Goal: Obtain resource: Obtain resource

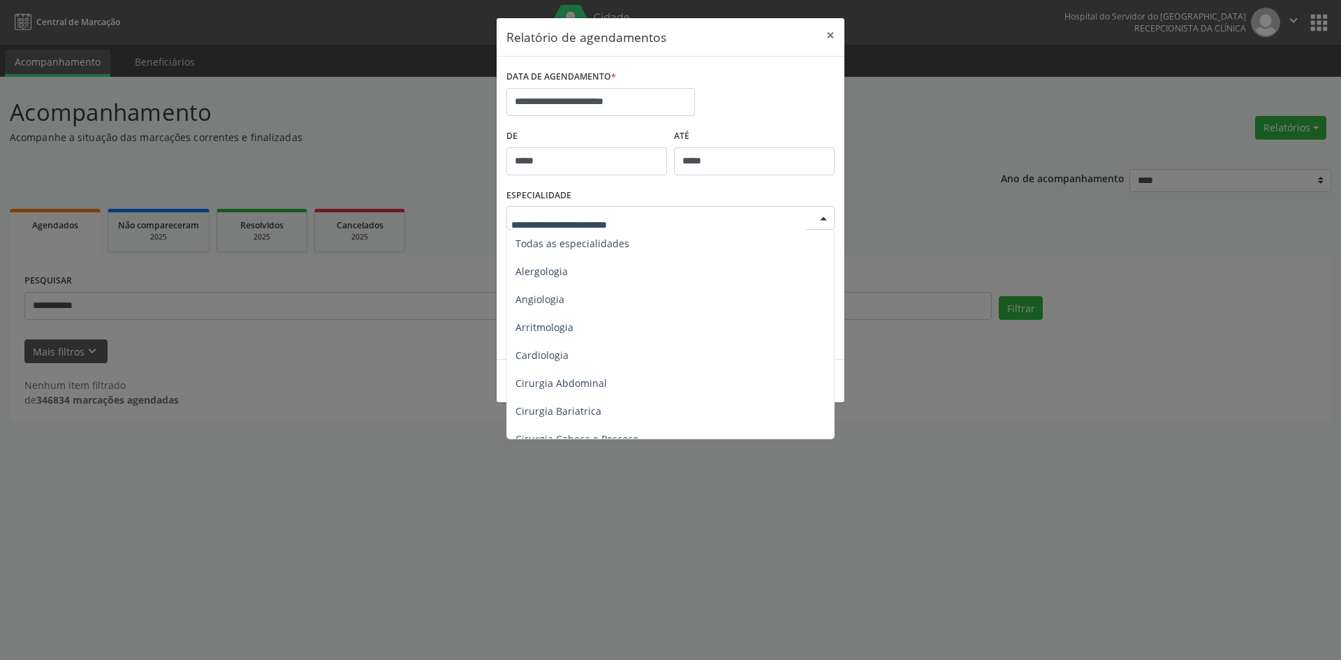
scroll to position [698, 0]
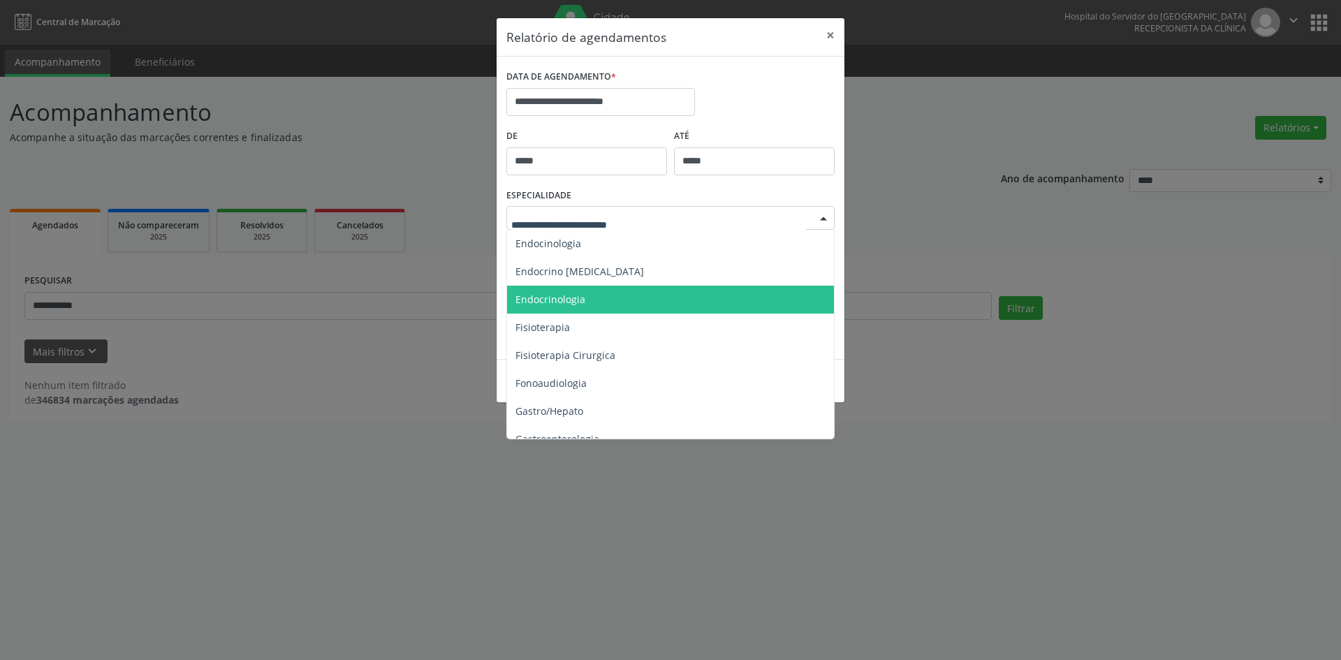
click at [557, 298] on span "Endocrinologia" at bounding box center [550, 299] width 70 height 13
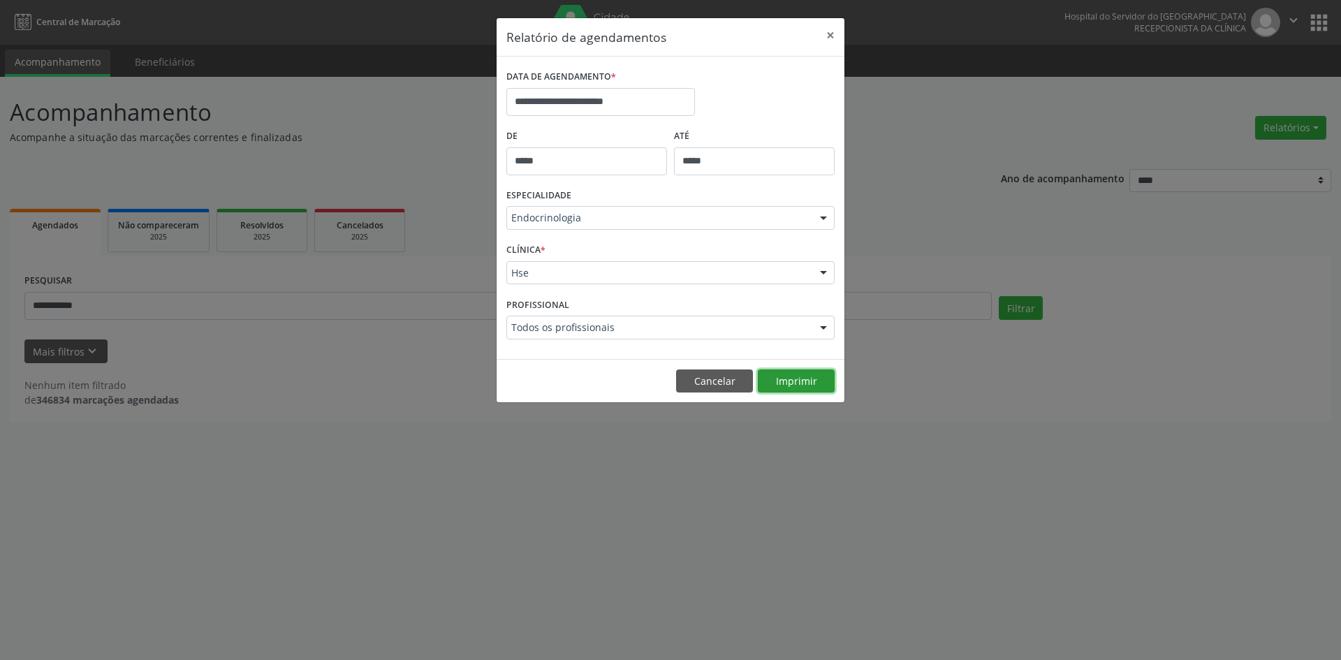
click at [792, 383] on button "Imprimir" at bounding box center [796, 381] width 77 height 24
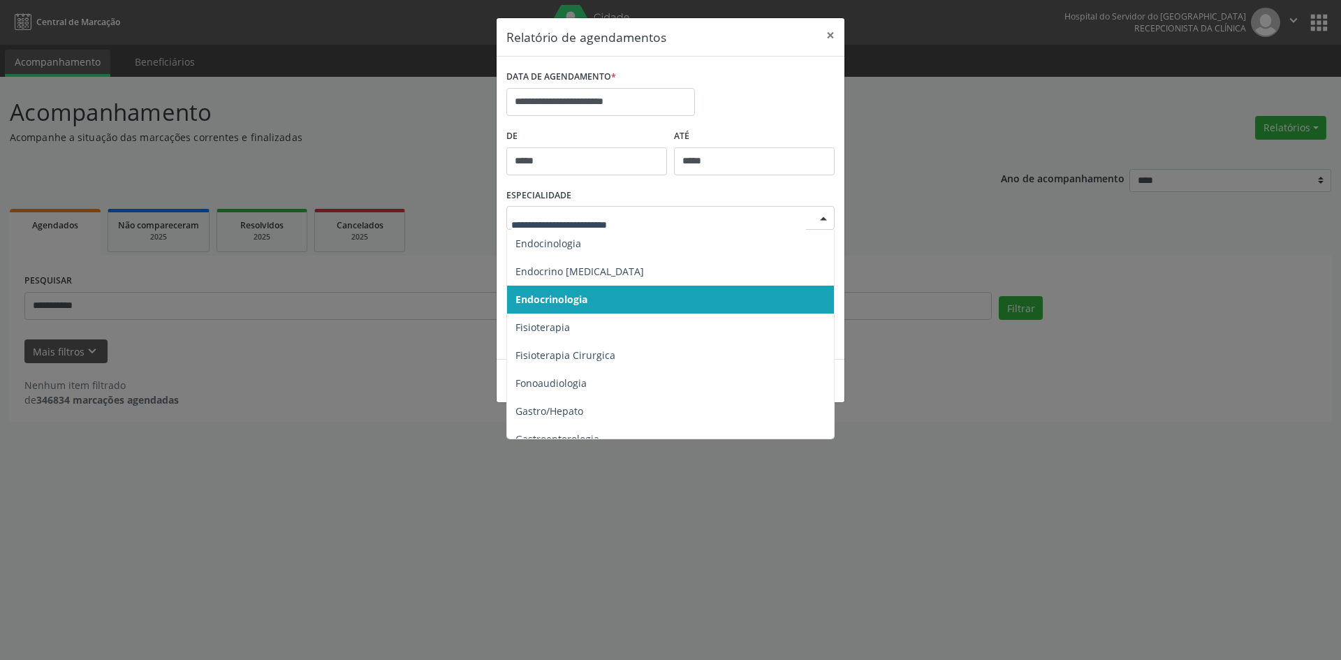
click at [823, 220] on div at bounding box center [823, 219] width 21 height 24
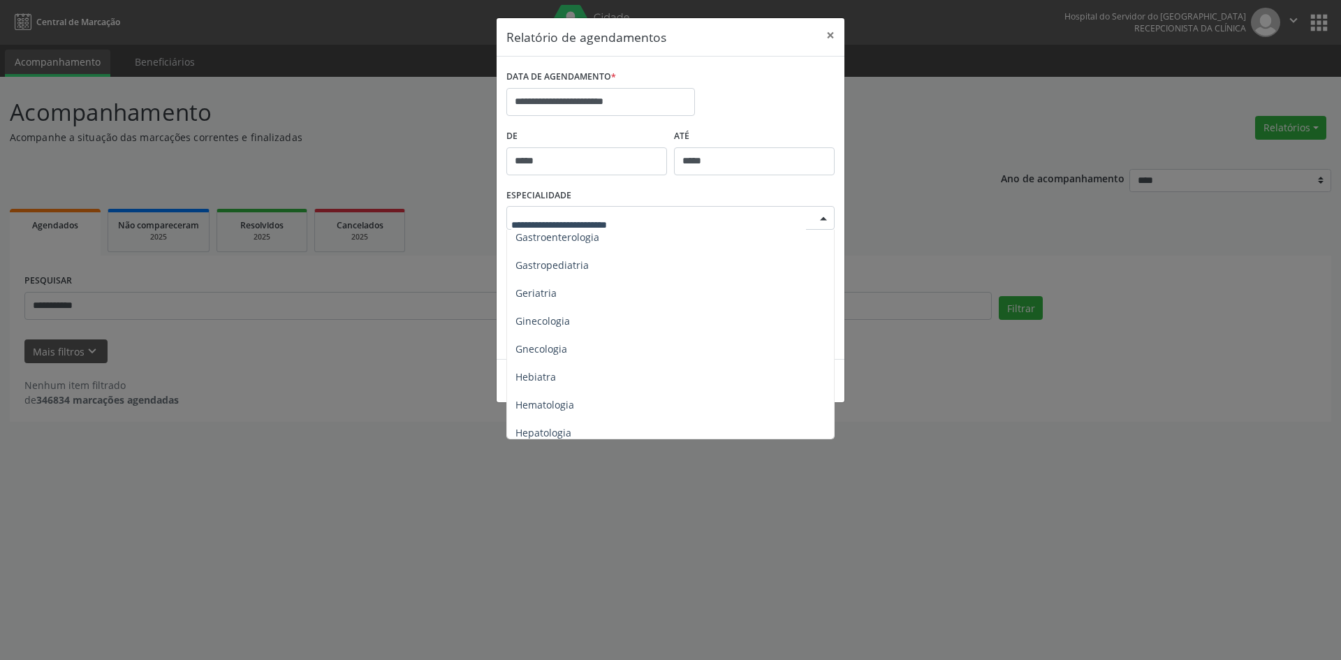
scroll to position [908, 0]
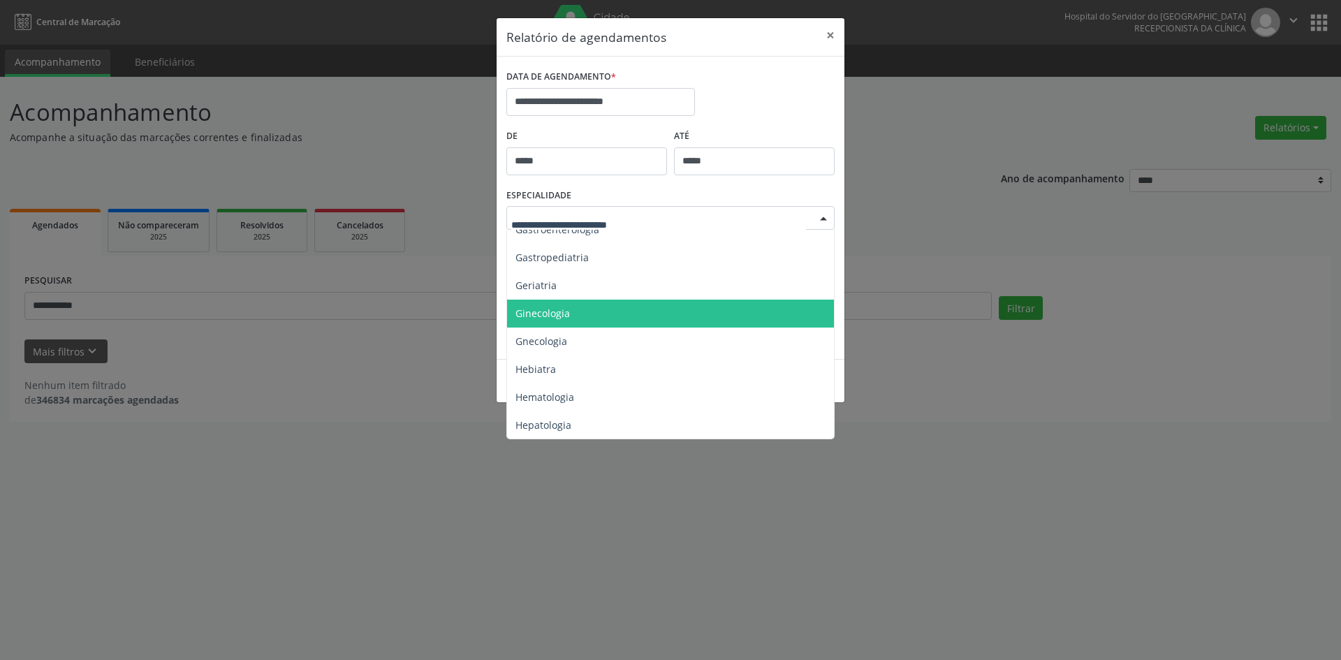
click at [550, 311] on span "Ginecologia" at bounding box center [542, 313] width 54 height 13
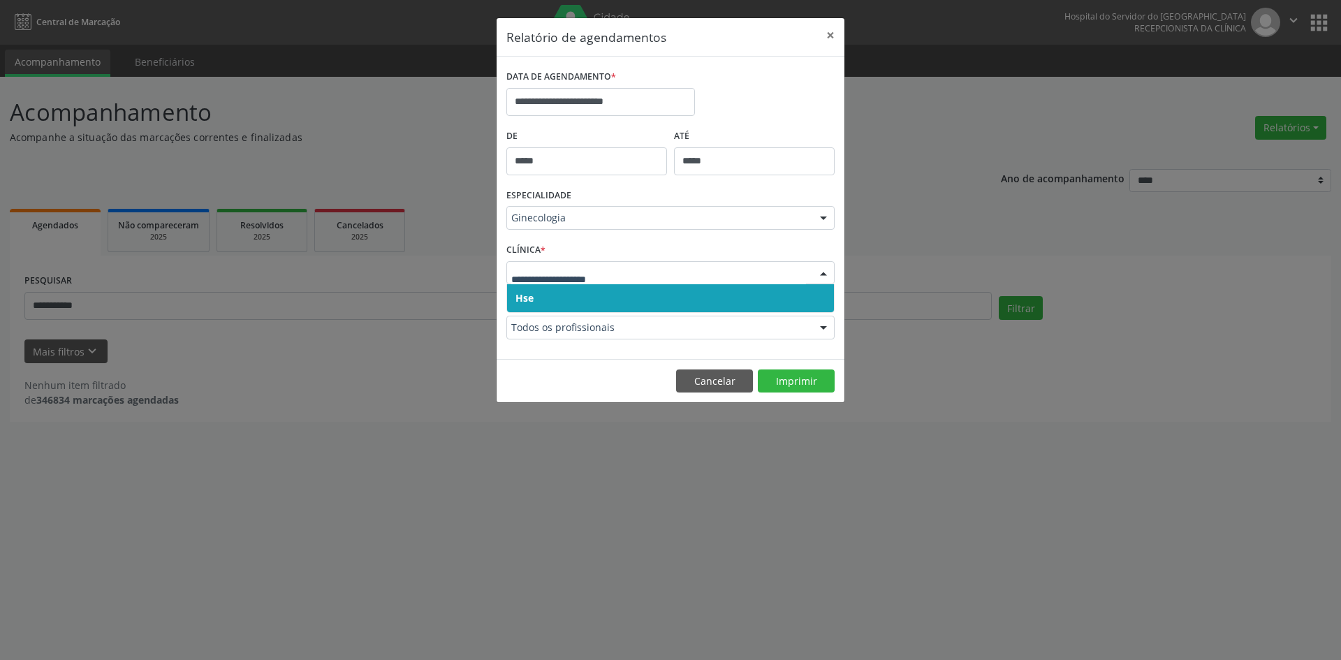
click at [528, 291] on span "Hse" at bounding box center [670, 298] width 327 height 28
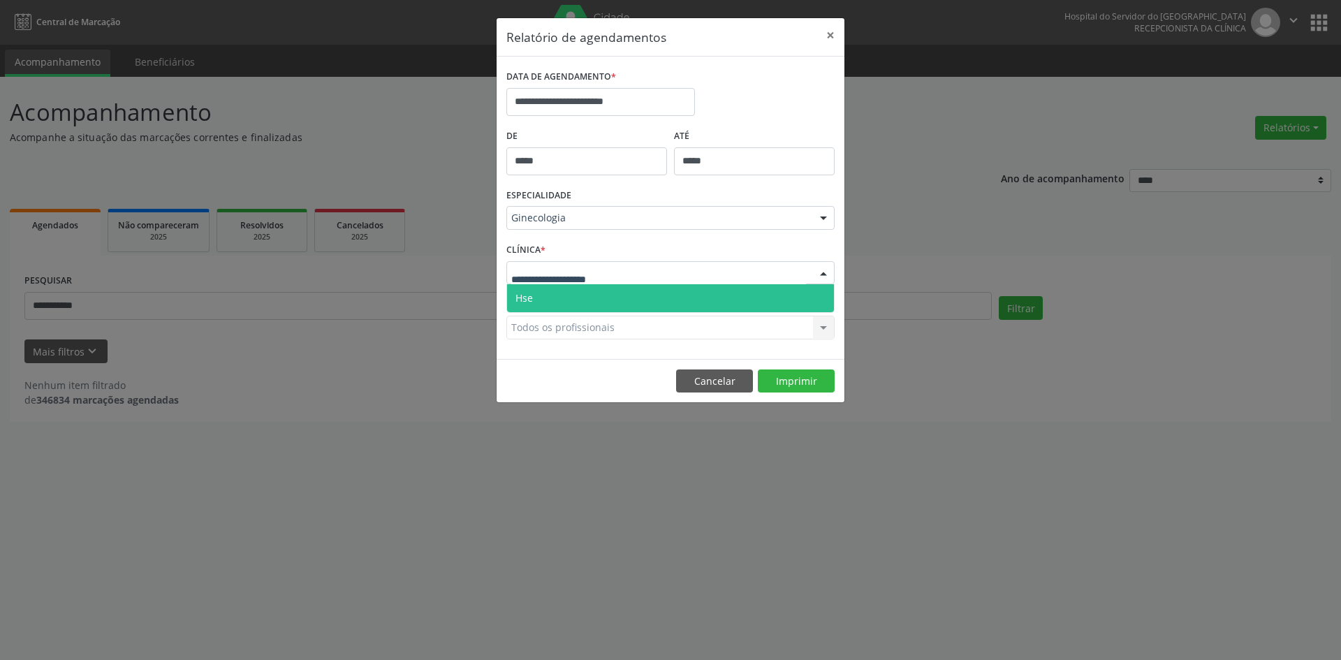
click at [534, 298] on span "Hse" at bounding box center [670, 298] width 327 height 28
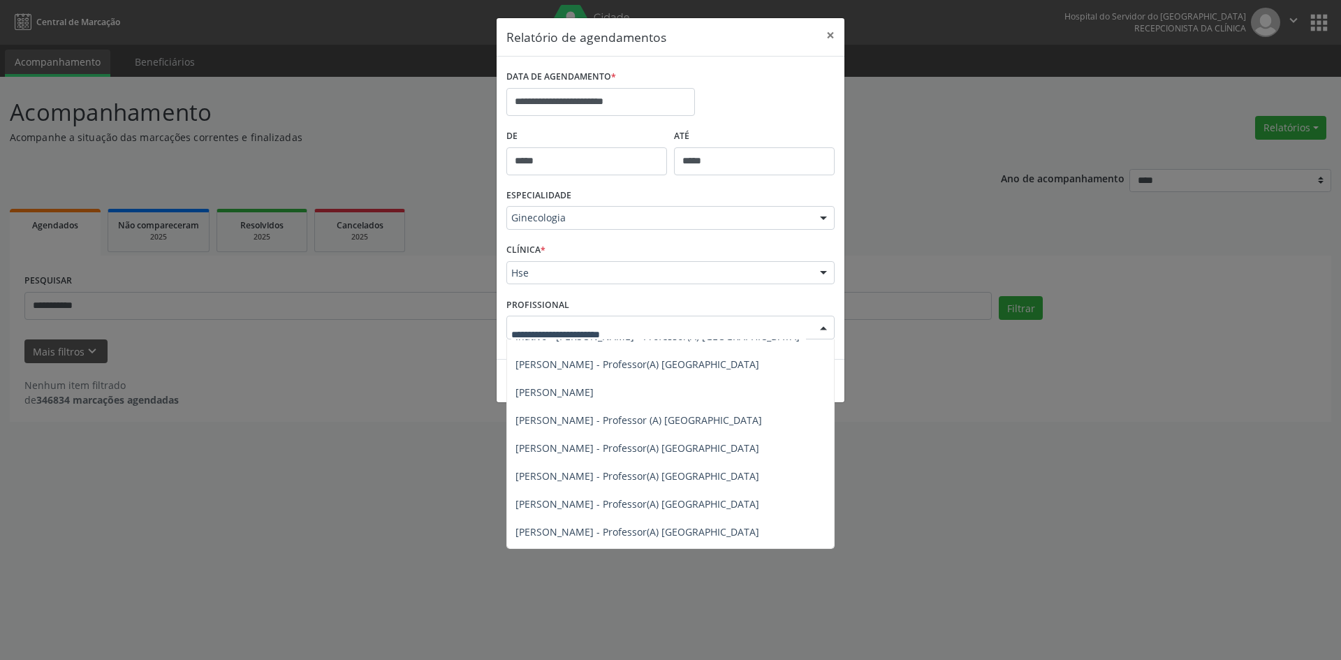
scroll to position [419, 0]
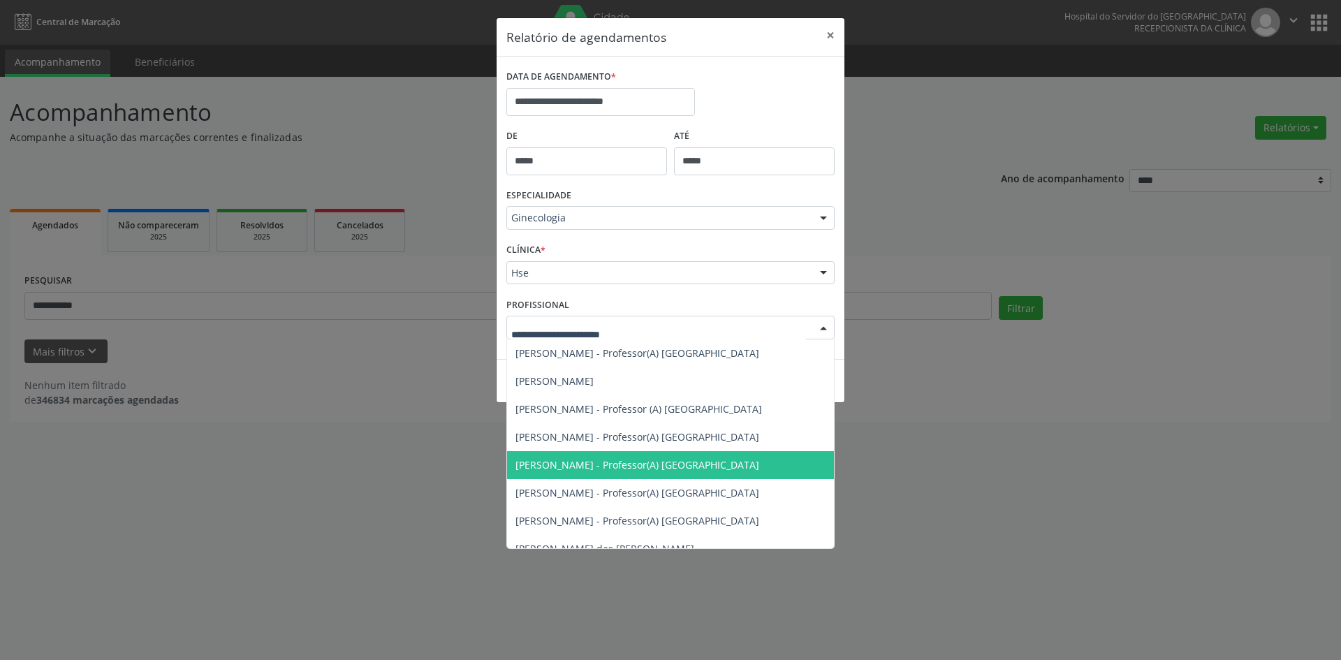
click at [561, 465] on span "[PERSON_NAME] - Professor(A) [GEOGRAPHIC_DATA]" at bounding box center [637, 464] width 244 height 13
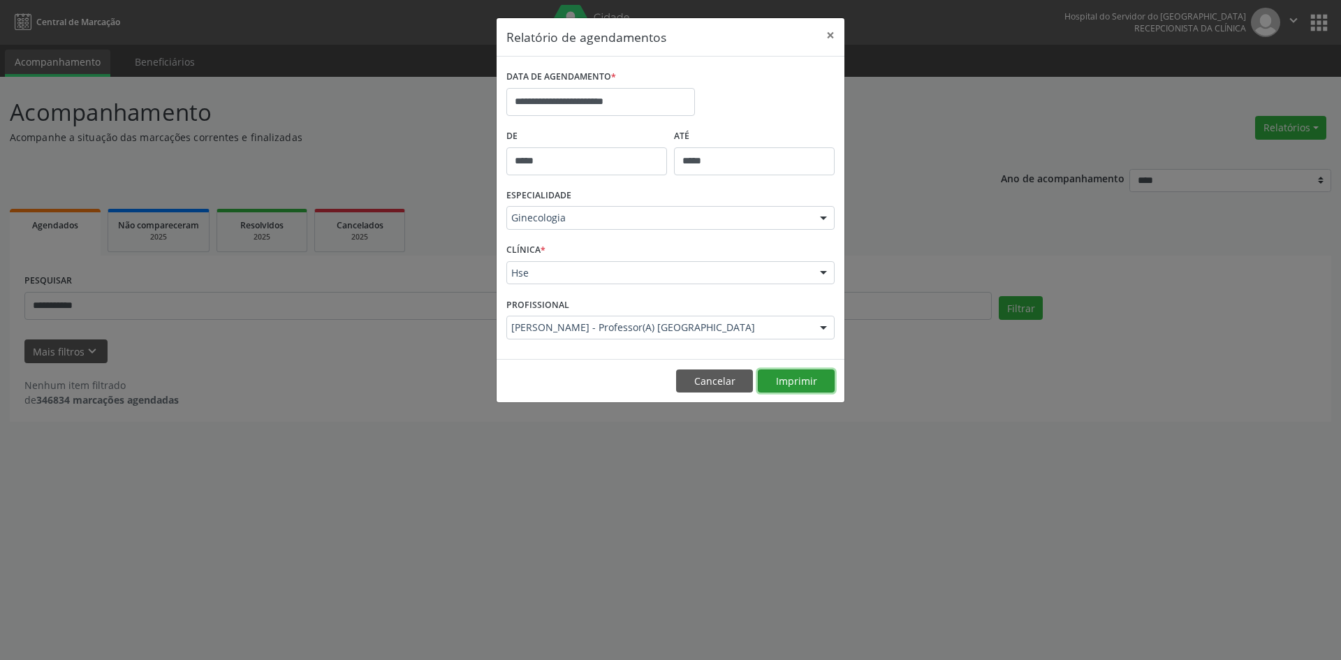
click at [794, 381] on button "Imprimir" at bounding box center [796, 381] width 77 height 24
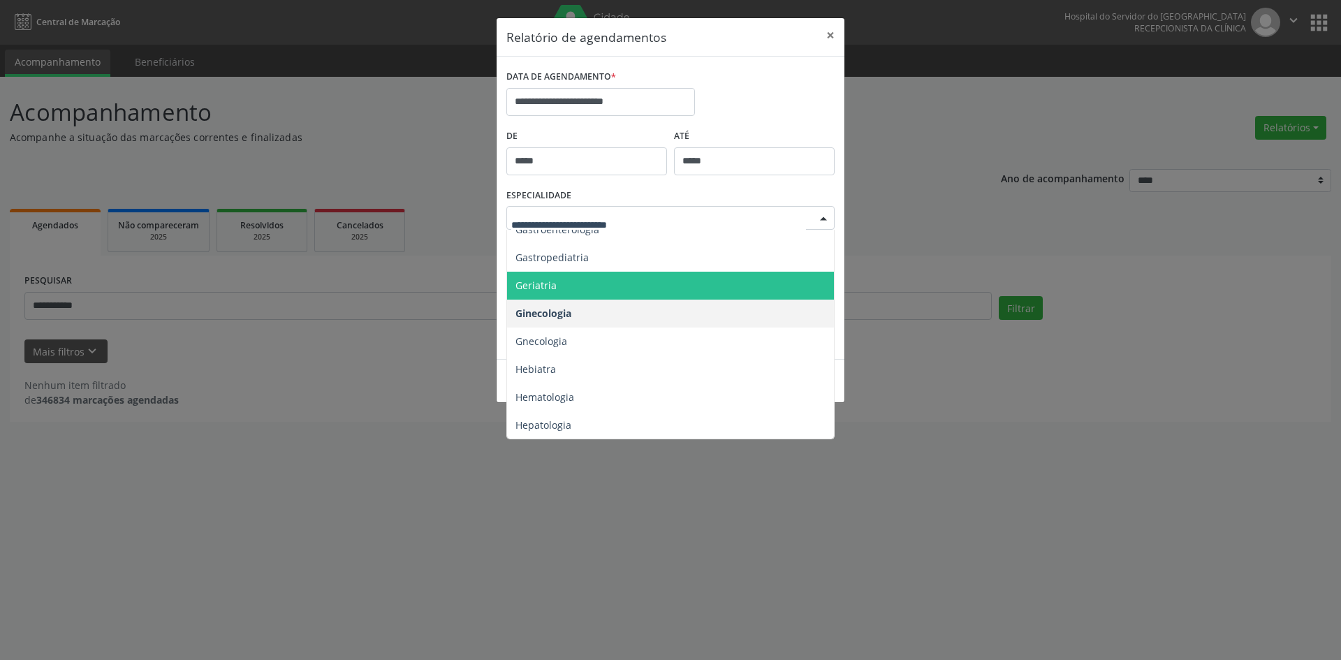
click at [538, 280] on span "Geriatria" at bounding box center [535, 285] width 41 height 13
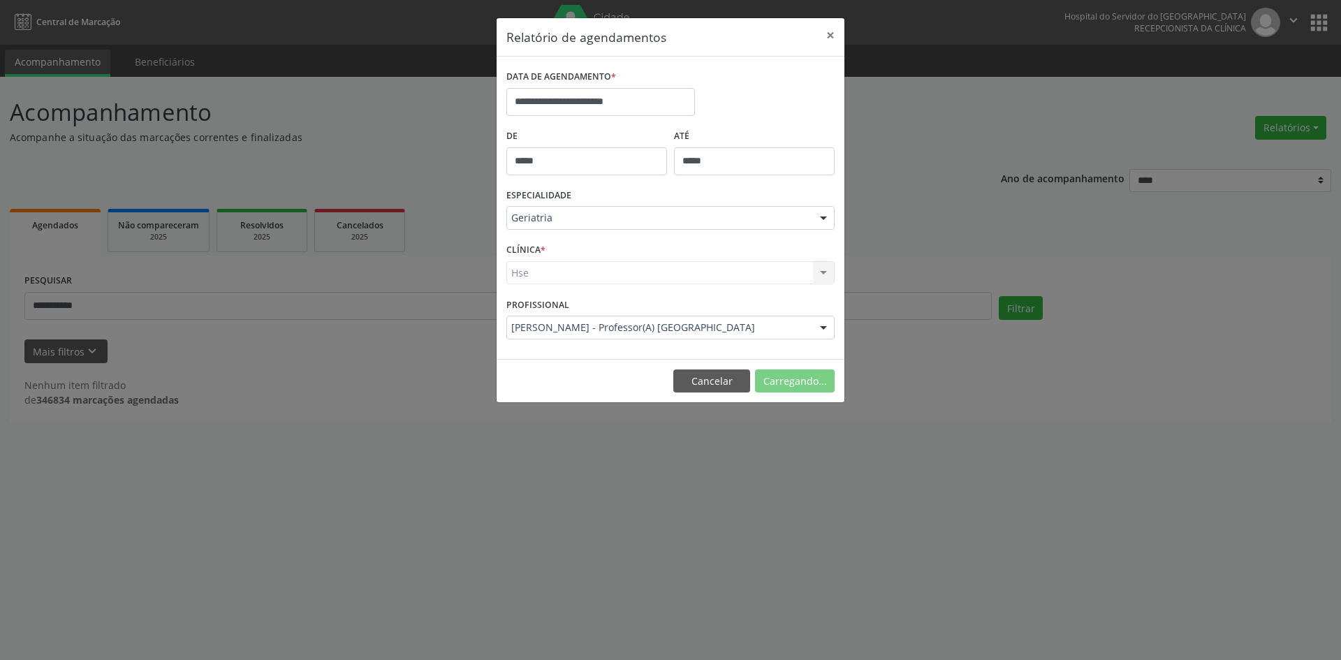
click at [513, 270] on div "Hse Hse Nenhum resultado encontrado para: " " Não há nenhuma opção para ser exi…" at bounding box center [670, 273] width 328 height 24
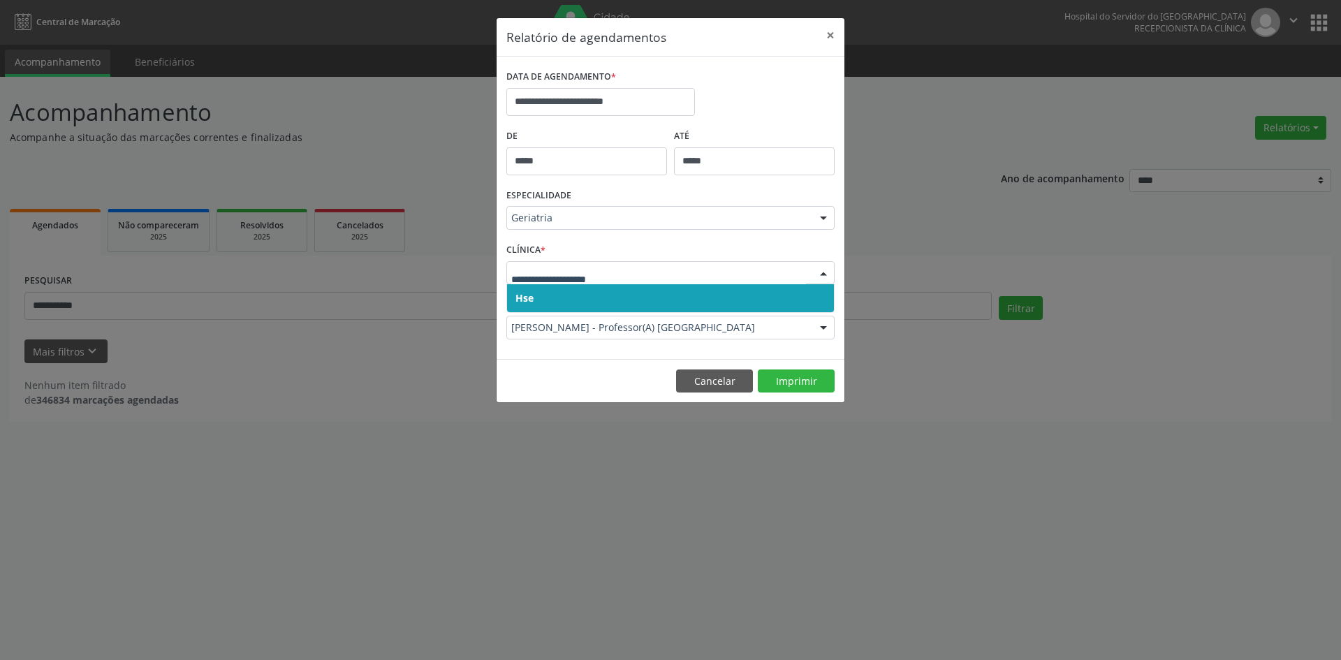
click at [527, 292] on span "Hse" at bounding box center [524, 297] width 18 height 13
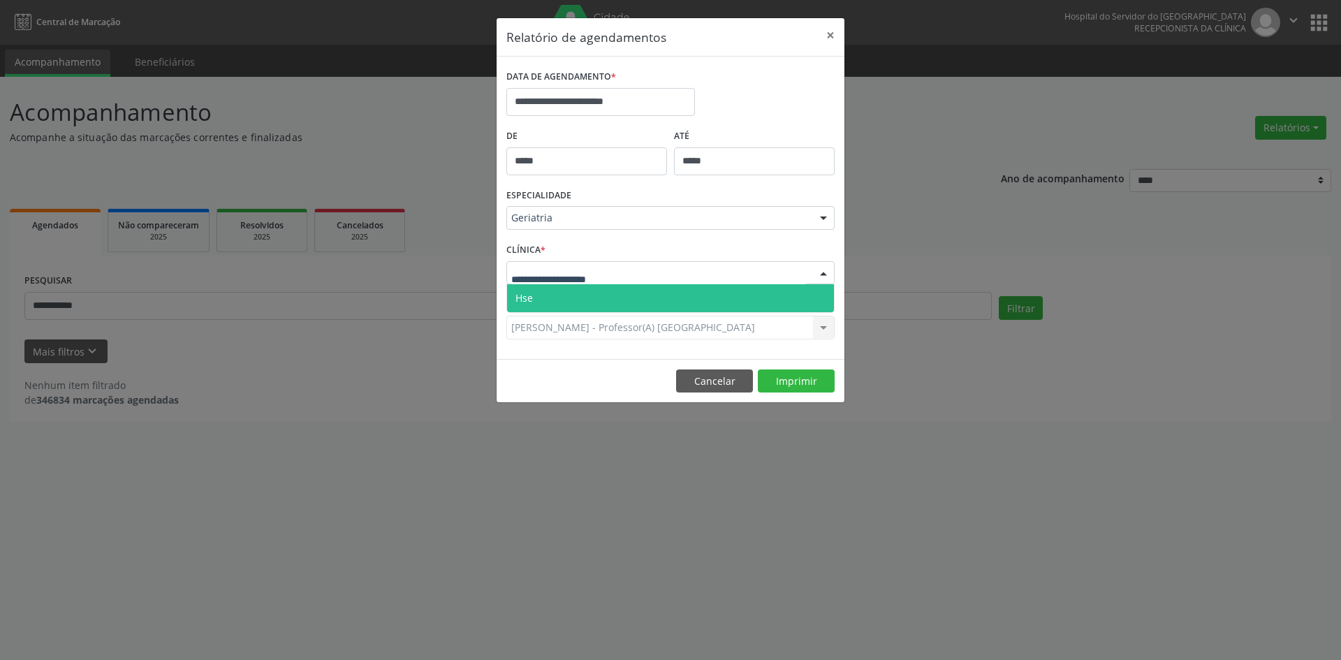
click at [531, 293] on span "Hse" at bounding box center [523, 297] width 17 height 13
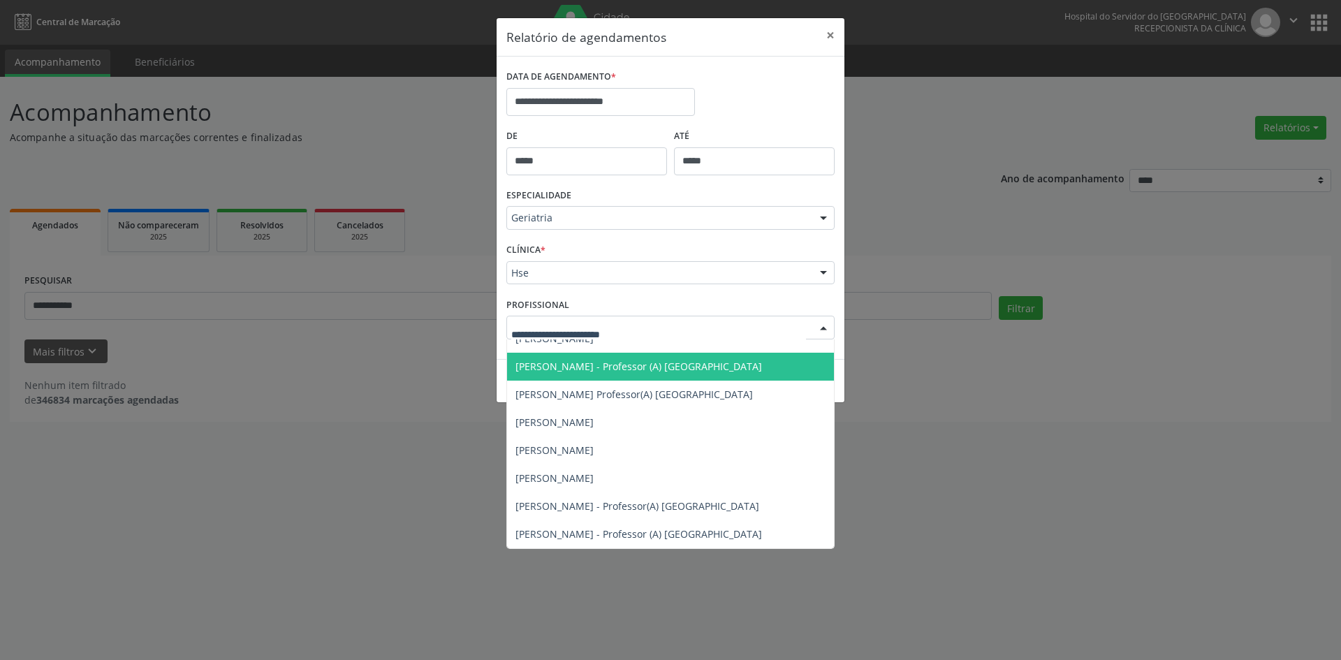
scroll to position [0, 0]
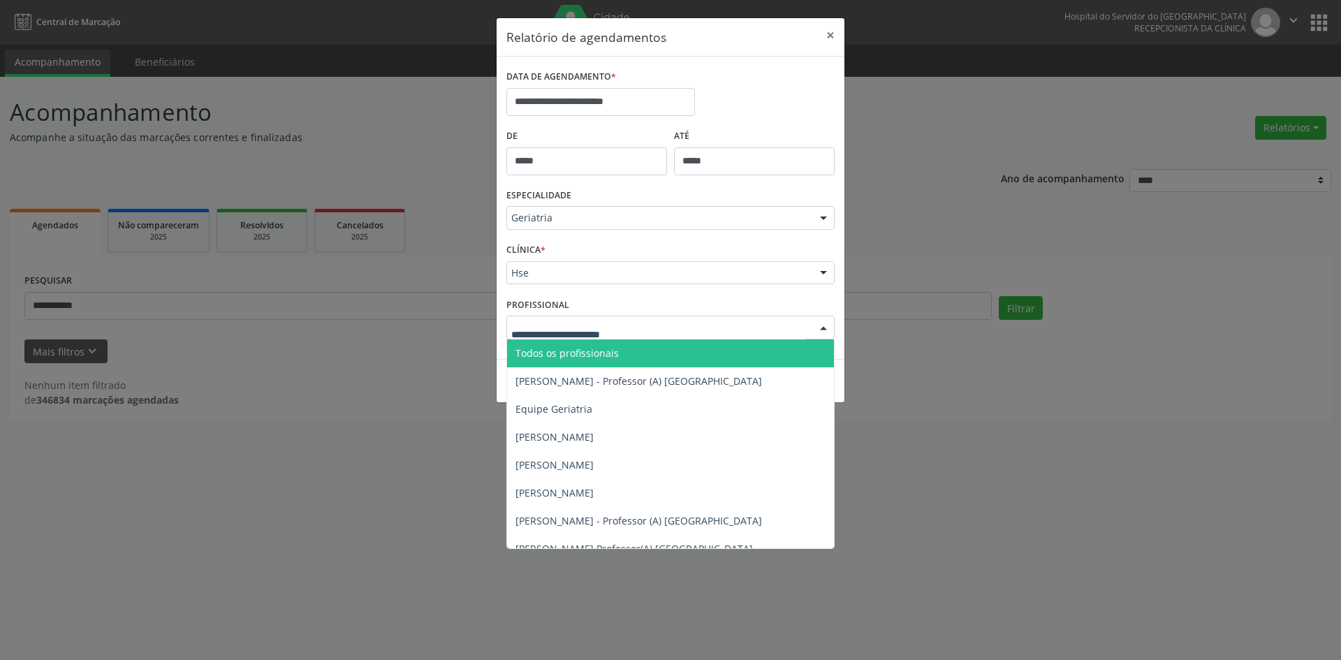
click at [575, 353] on span "Todos os profissionais" at bounding box center [566, 352] width 103 height 13
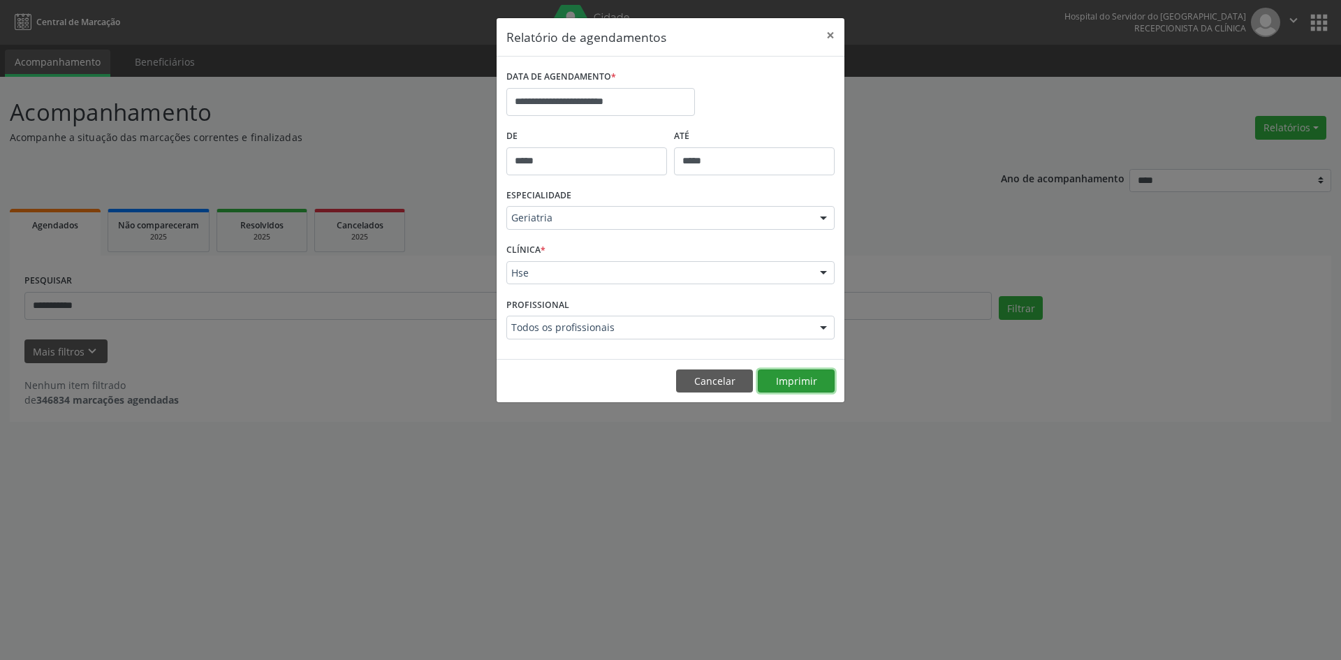
click at [797, 382] on button "Imprimir" at bounding box center [796, 381] width 77 height 24
click at [817, 217] on div at bounding box center [823, 219] width 21 height 24
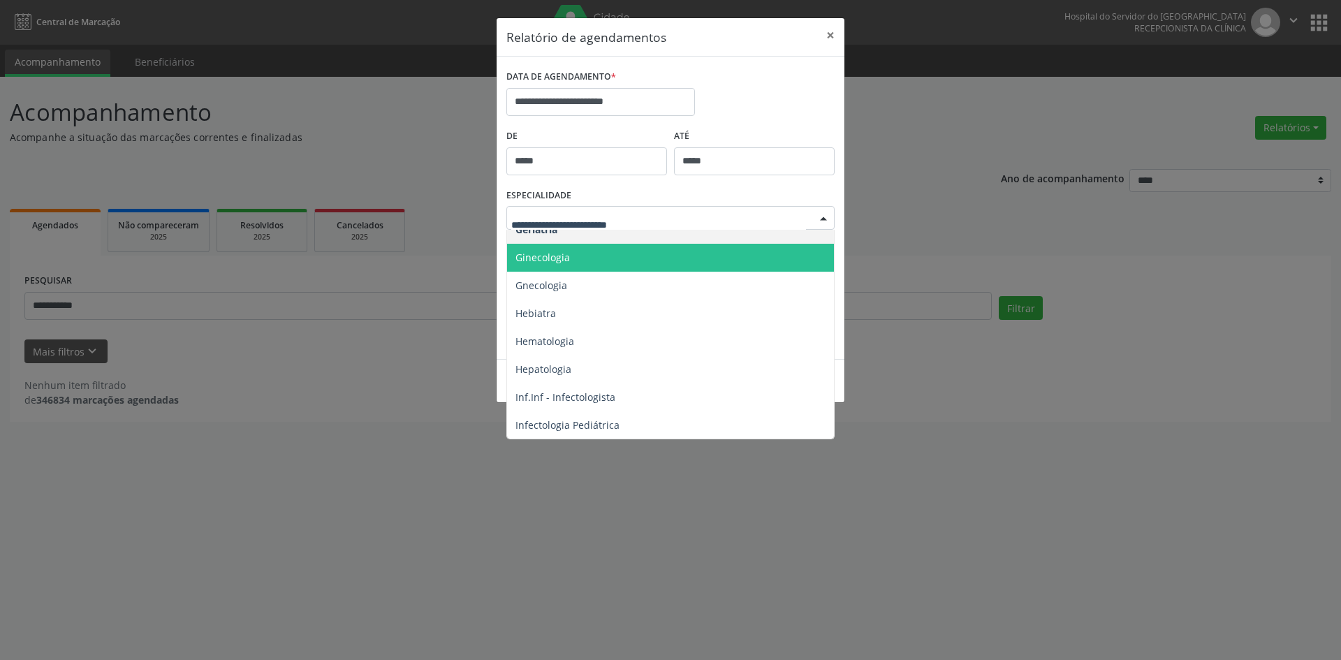
scroll to position [978, 0]
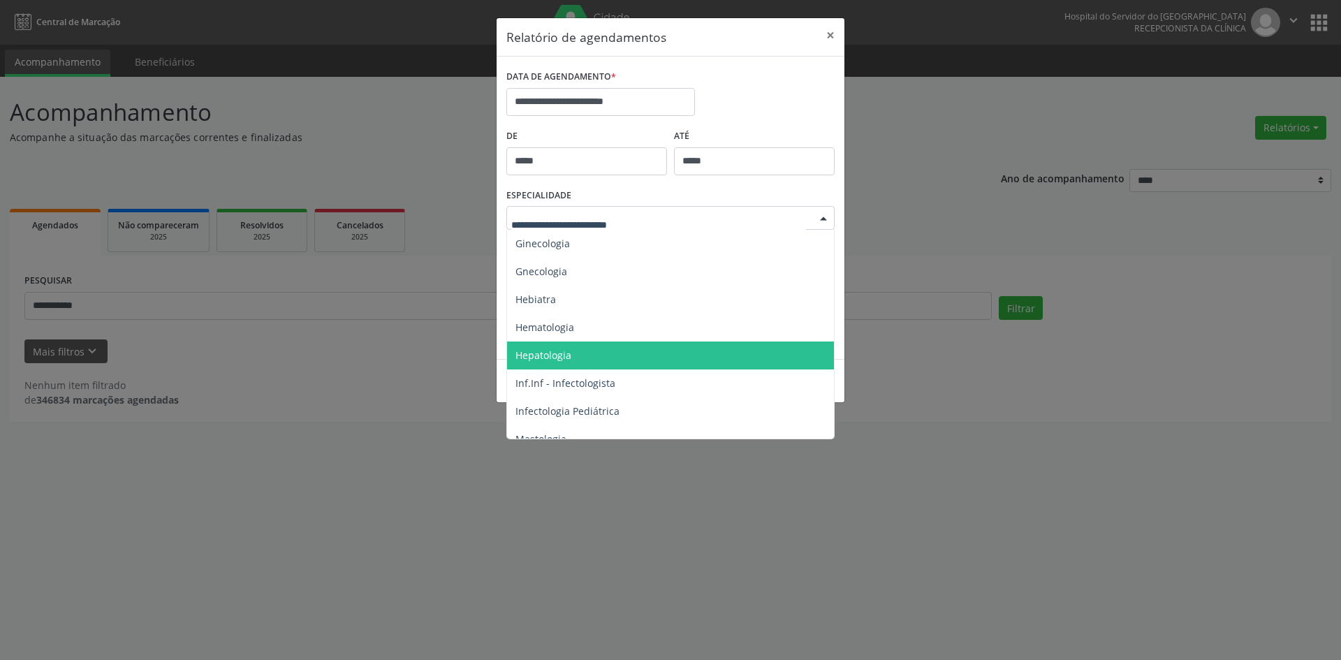
click at [563, 355] on span "Hepatologia" at bounding box center [543, 354] width 56 height 13
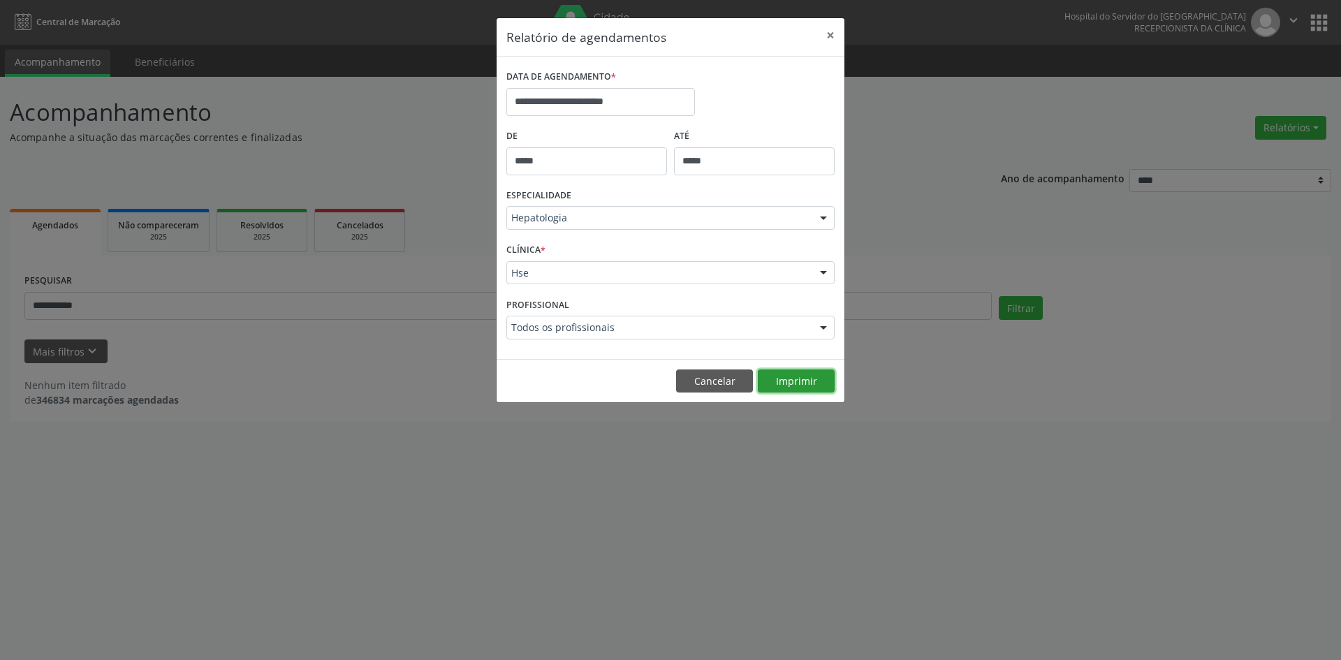
click at [810, 383] on button "Imprimir" at bounding box center [796, 381] width 77 height 24
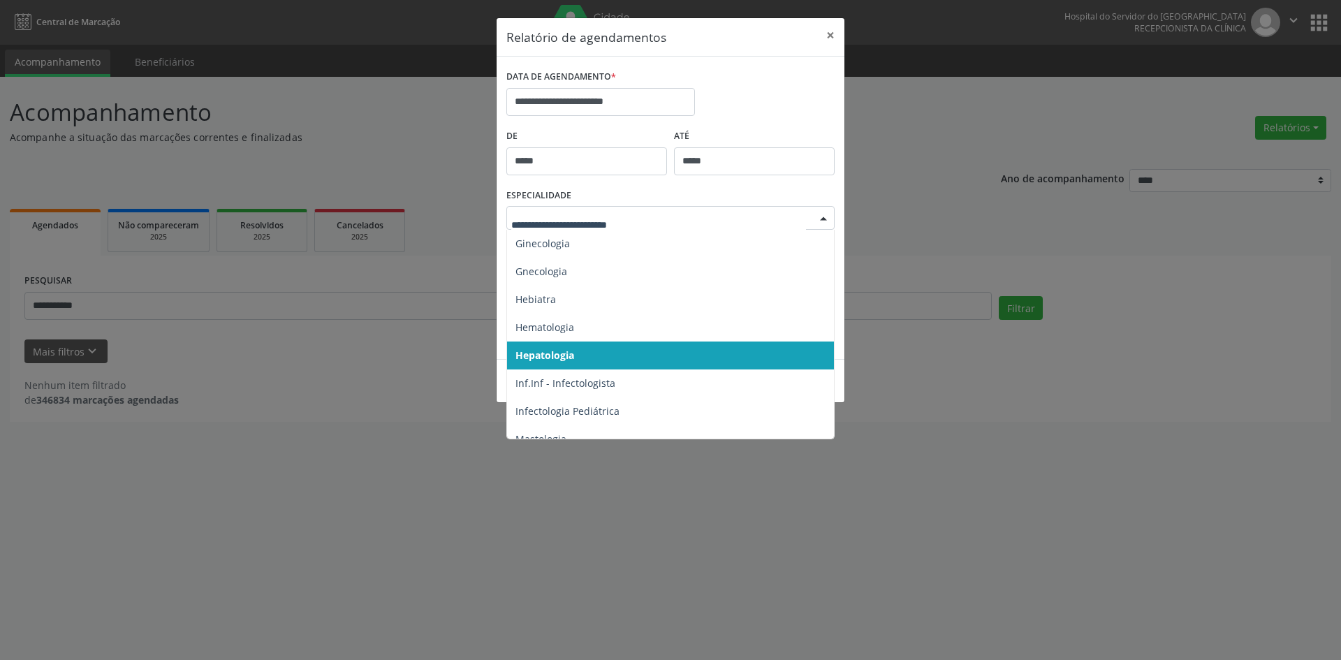
click at [825, 212] on div at bounding box center [823, 219] width 21 height 24
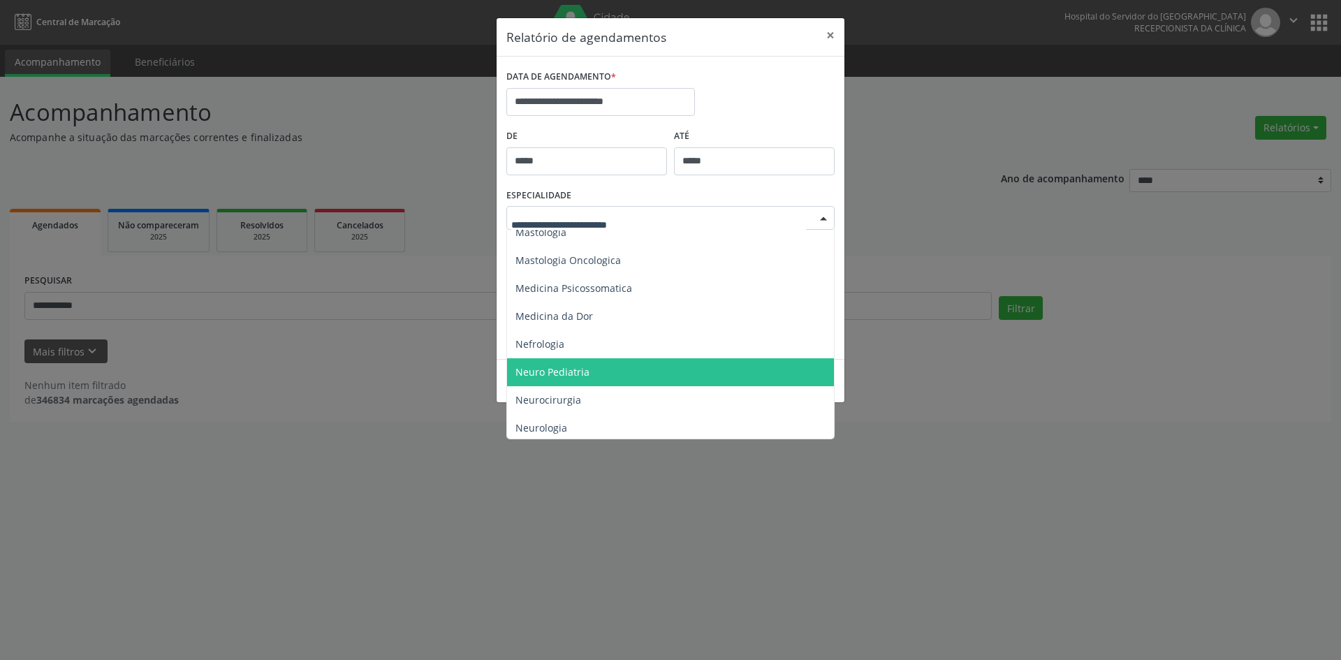
scroll to position [1254, 0]
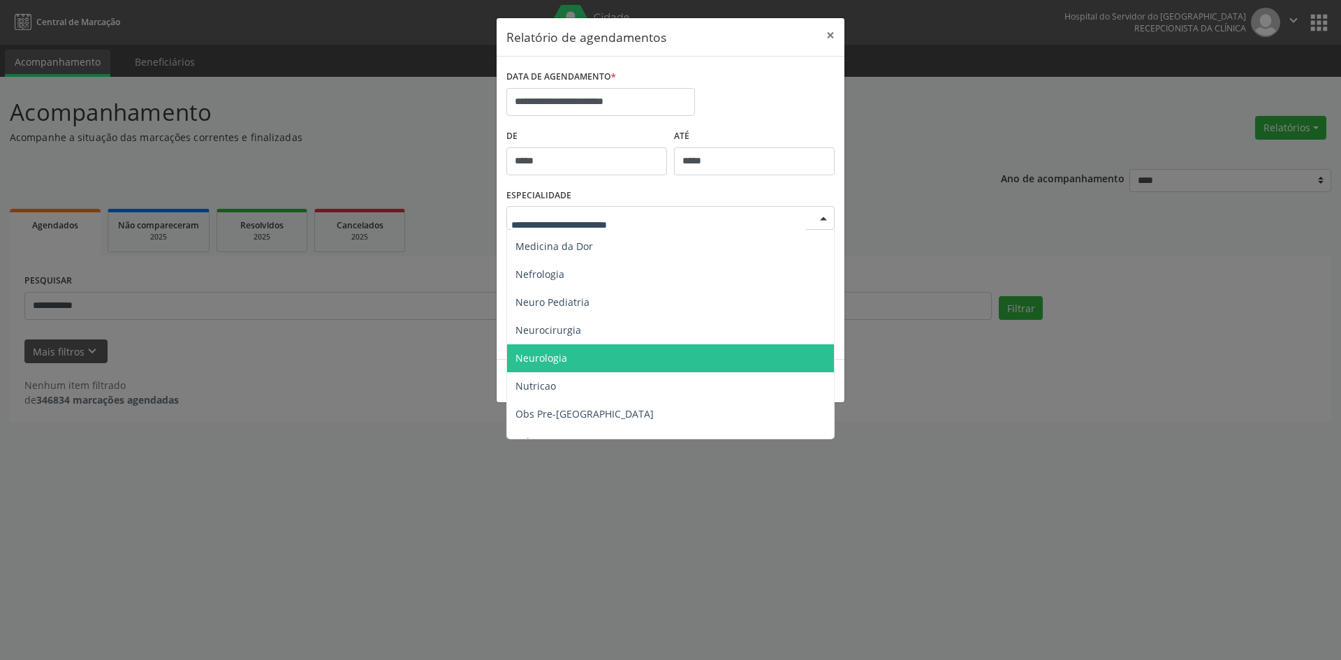
click at [538, 358] on span "Neurologia" at bounding box center [541, 357] width 52 height 13
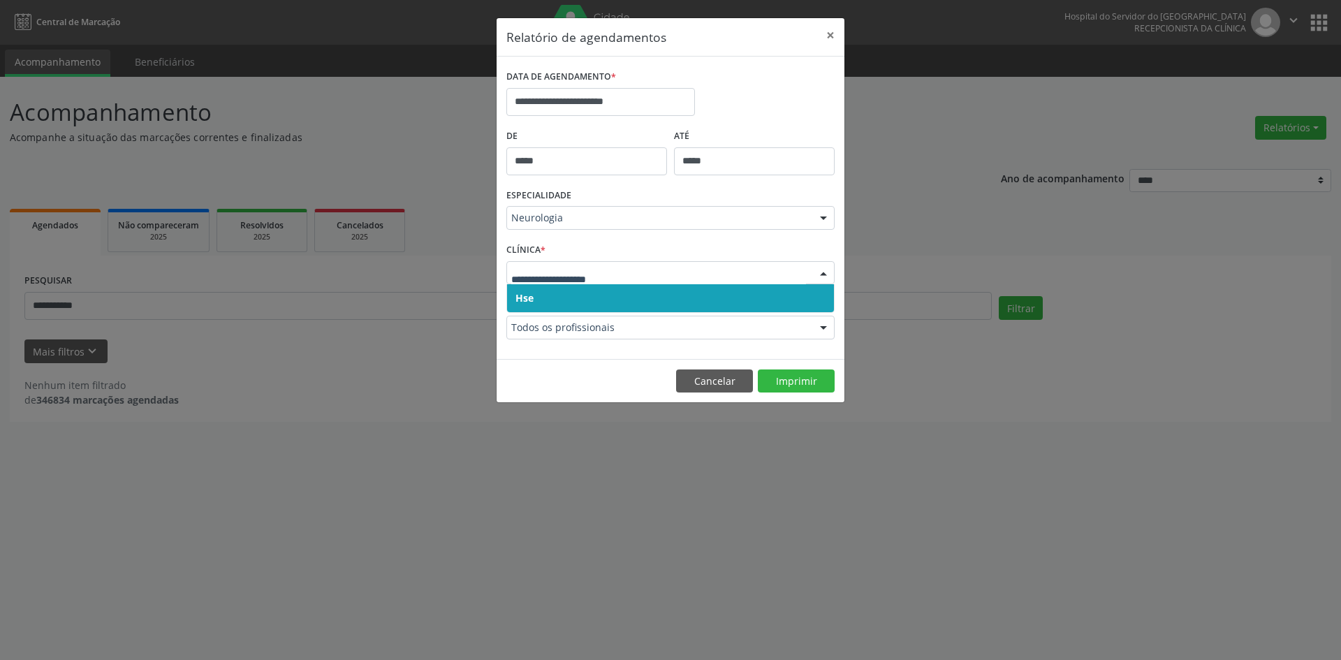
click at [532, 291] on span "Hse" at bounding box center [524, 297] width 18 height 13
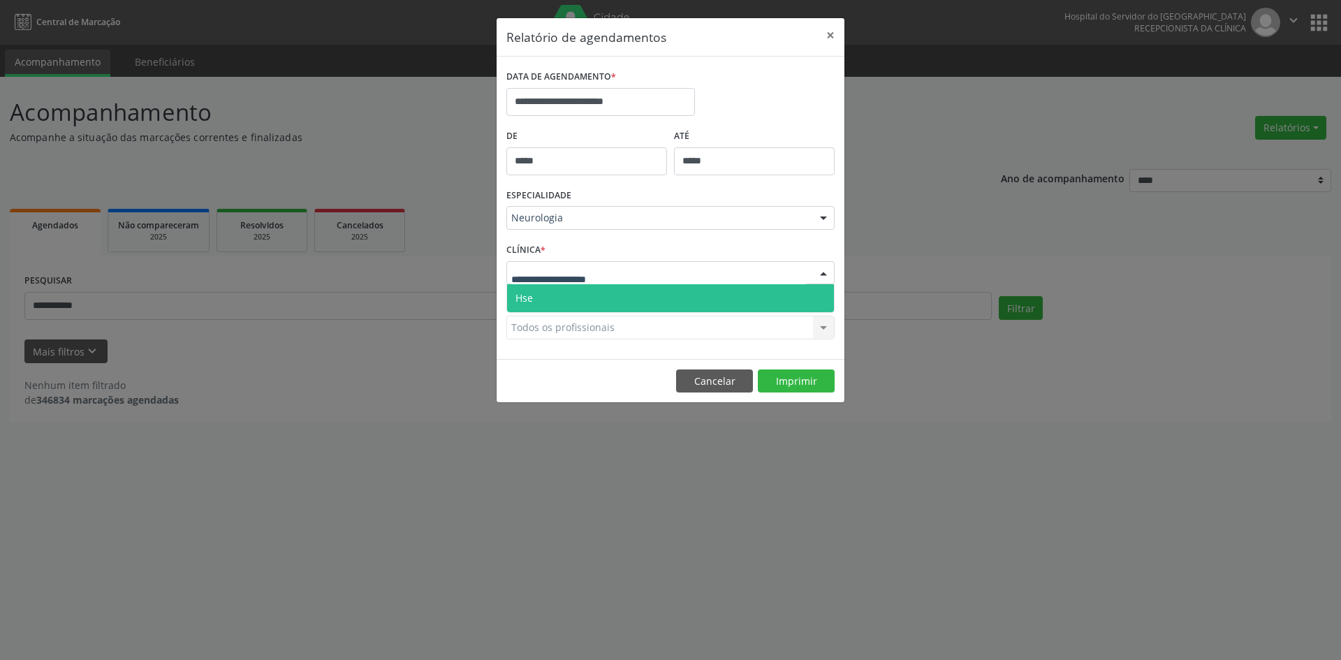
click at [532, 300] on span "Hse" at bounding box center [523, 297] width 17 height 13
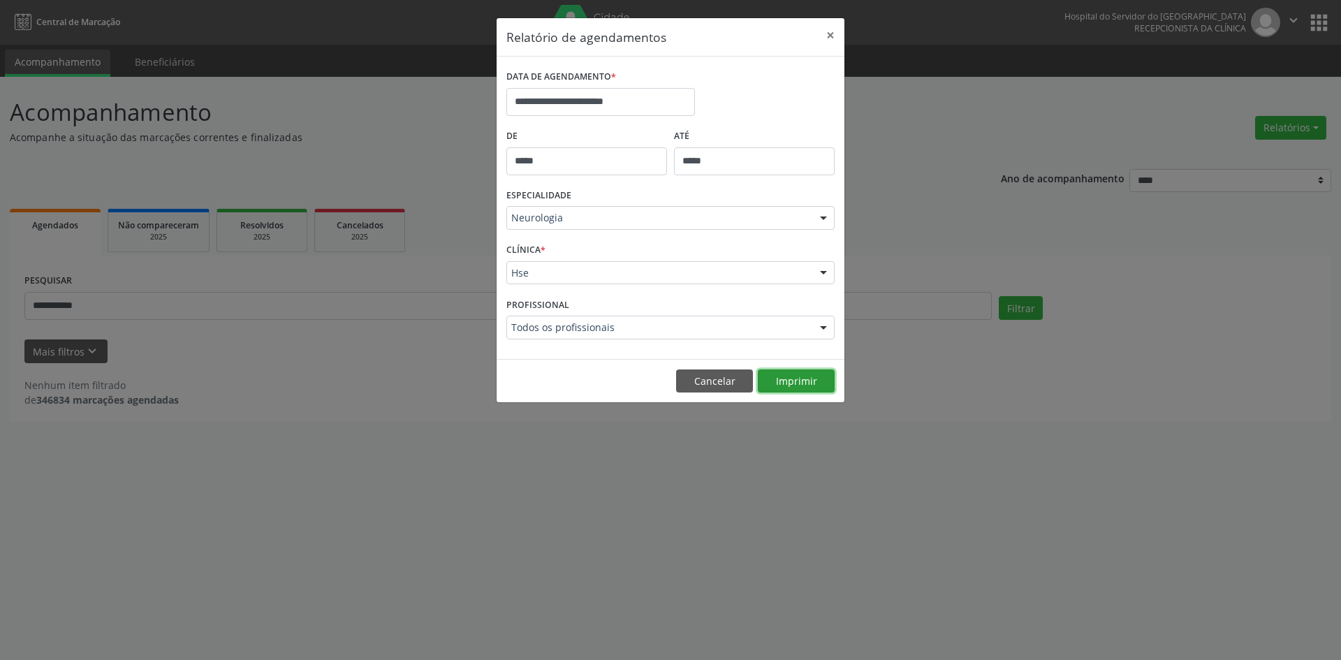
click at [787, 382] on button "Imprimir" at bounding box center [796, 381] width 77 height 24
